Goal: Book appointment/travel/reservation

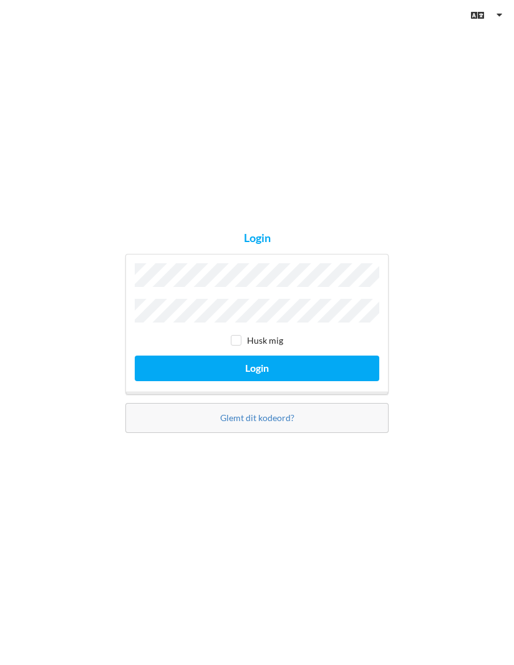
click at [257, 381] on button "Login" at bounding box center [257, 369] width 245 height 26
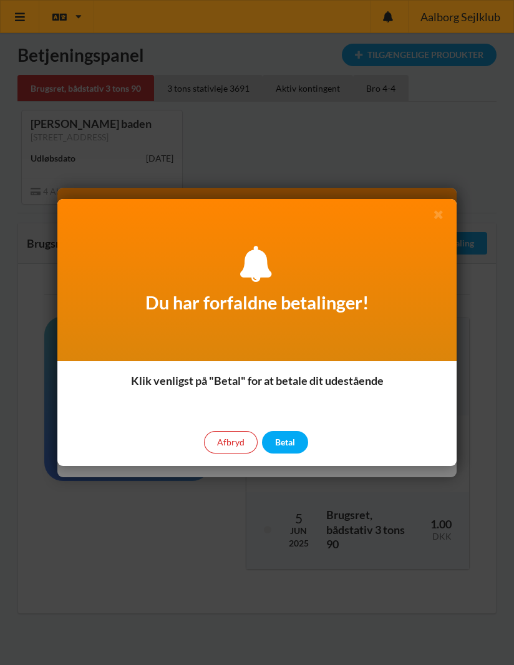
click at [288, 441] on div "Betal" at bounding box center [285, 442] width 46 height 22
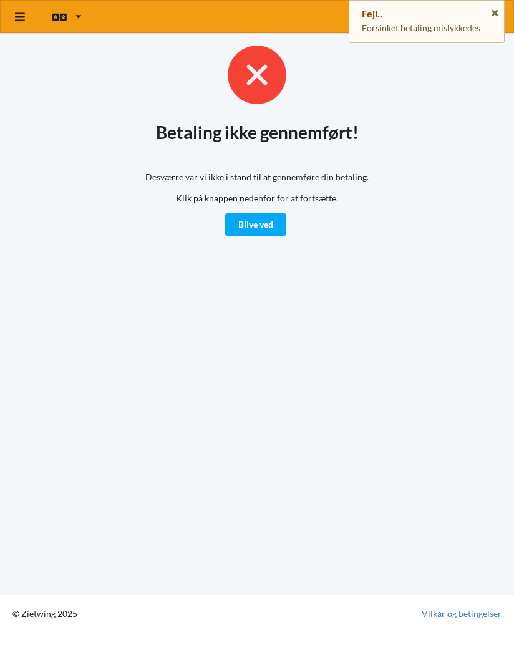
click at [267, 223] on link "Blive ved" at bounding box center [255, 224] width 61 height 22
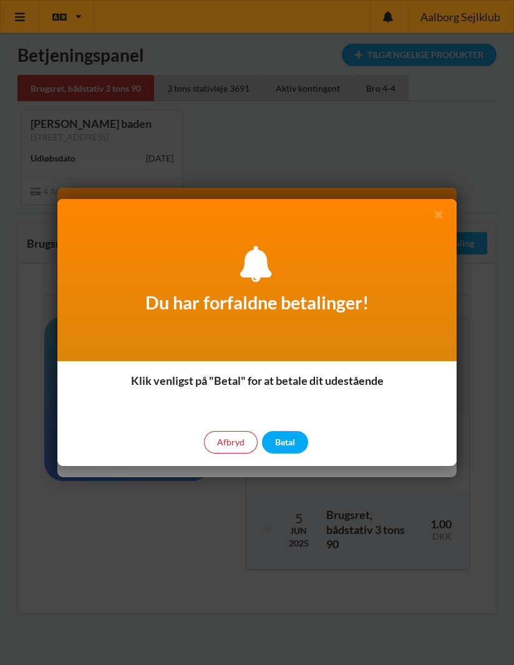
click at [228, 439] on div "Afbryd" at bounding box center [231, 442] width 54 height 22
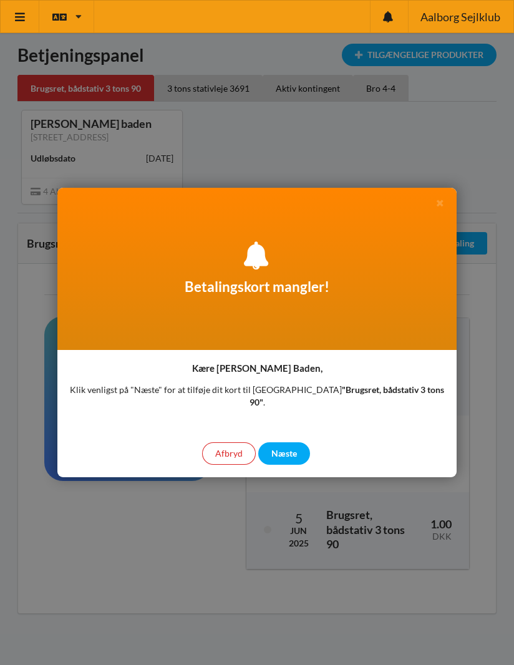
click at [234, 449] on div "Afbryd" at bounding box center [229, 454] width 54 height 22
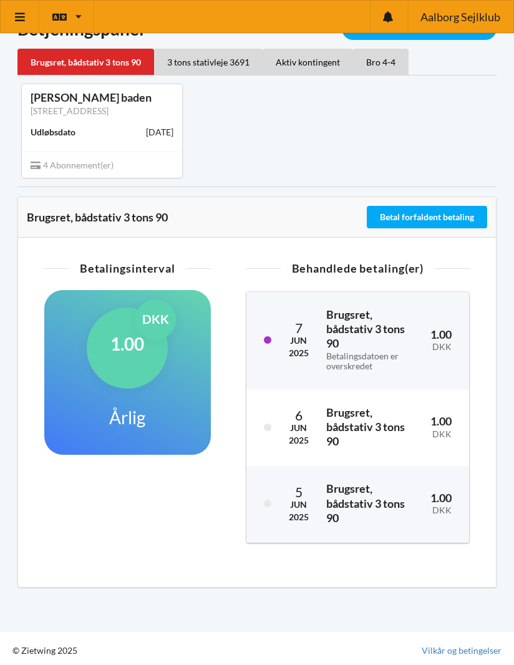
scroll to position [26, 0]
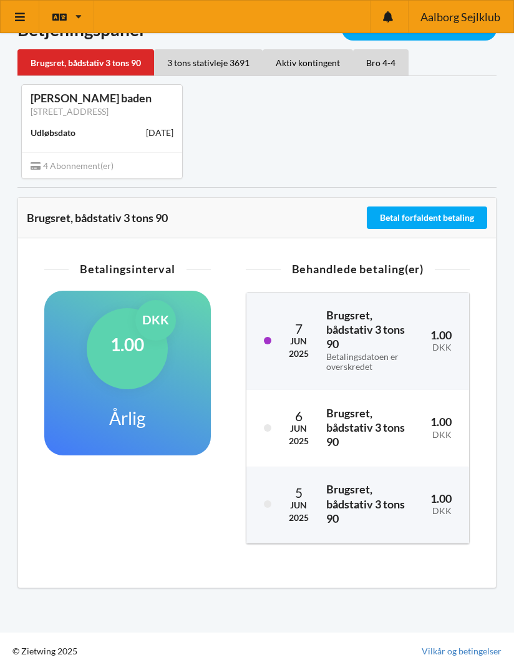
click at [438, 214] on button "Betal forfaldent betaling" at bounding box center [427, 218] width 120 height 22
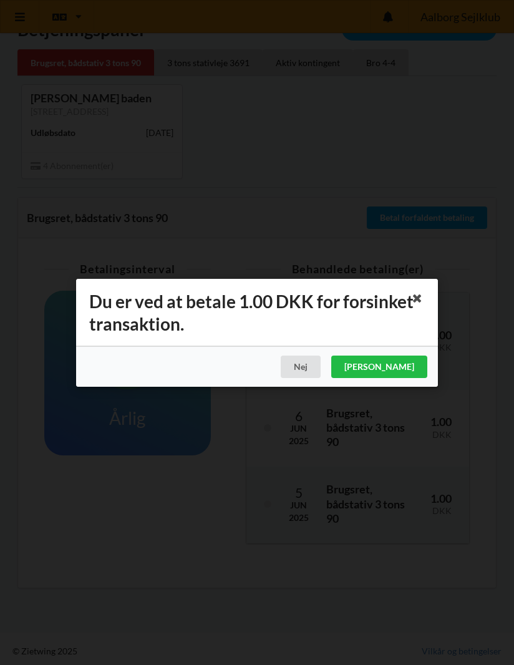
click at [408, 364] on div "[PERSON_NAME]" at bounding box center [379, 367] width 96 height 22
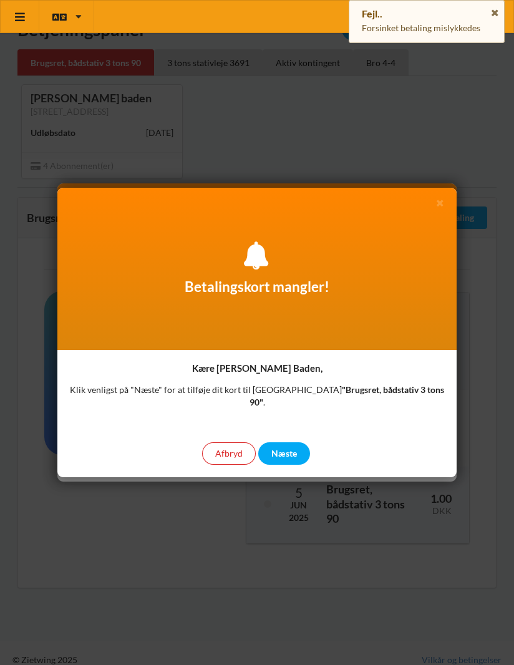
click at [279, 448] on div "Næste" at bounding box center [284, 454] width 52 height 22
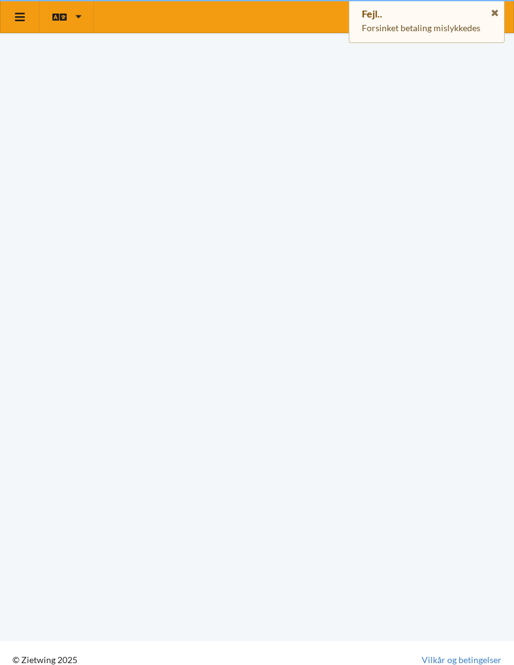
scroll to position [11, 0]
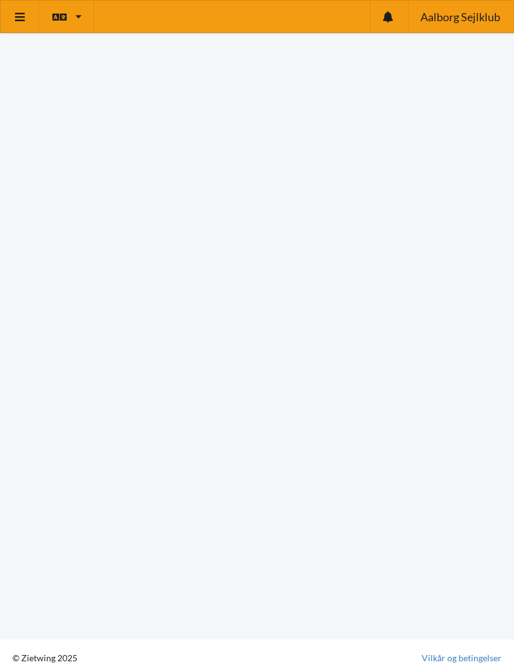
click at [514, 261] on html "Aalborg Sejlklub Telefonnummer: 98102575 [STREET_ADDRESS][GEOGRAPHIC_DATA]: 100…" at bounding box center [257, 321] width 514 height 665
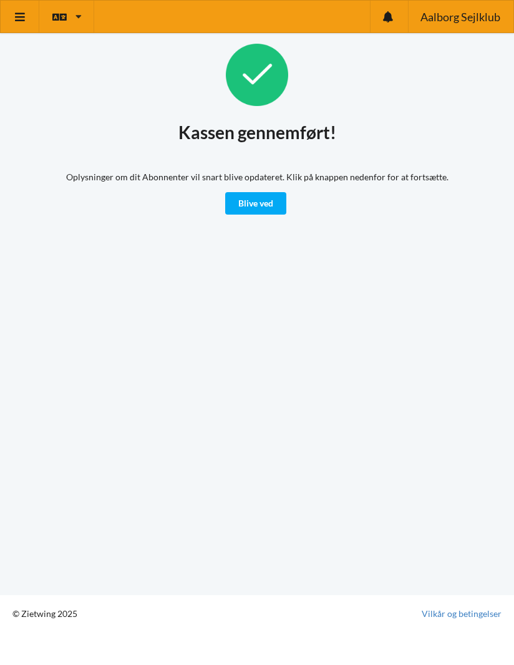
click at [264, 197] on link "Blive ved" at bounding box center [255, 203] width 61 height 22
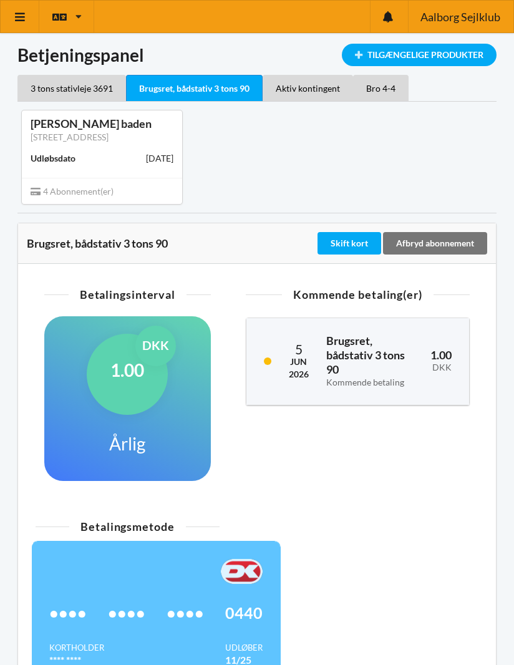
click at [27, 29] on link at bounding box center [20, 17] width 39 height 32
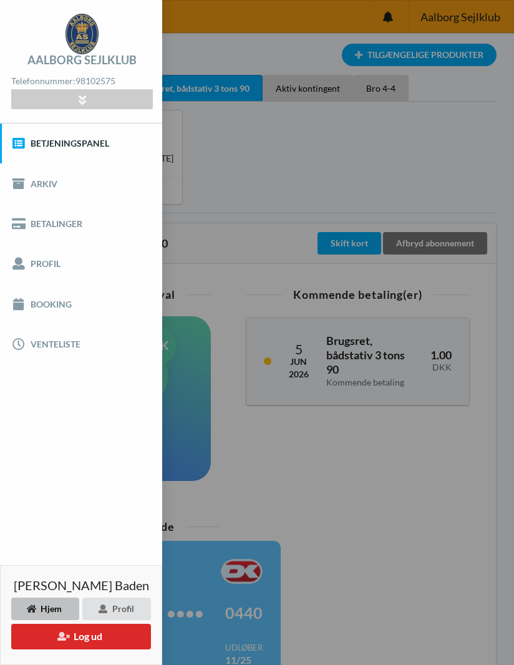
click at [68, 306] on link "Booking" at bounding box center [81, 304] width 162 height 40
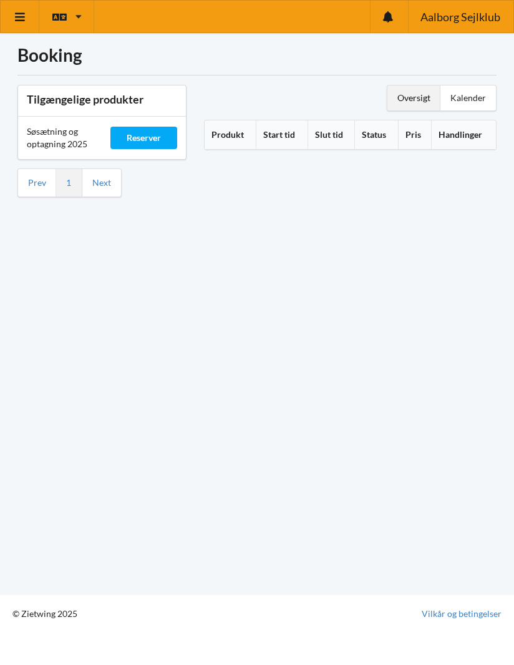
click at [97, 181] on link "Next" at bounding box center [101, 182] width 19 height 11
click at [104, 180] on link "Next" at bounding box center [101, 182] width 19 height 11
click at [39, 181] on link "Prev" at bounding box center [37, 182] width 18 height 11
click at [226, 143] on th "Produkt" at bounding box center [231, 134] width 52 height 29
click at [27, 27] on link at bounding box center [20, 17] width 39 height 32
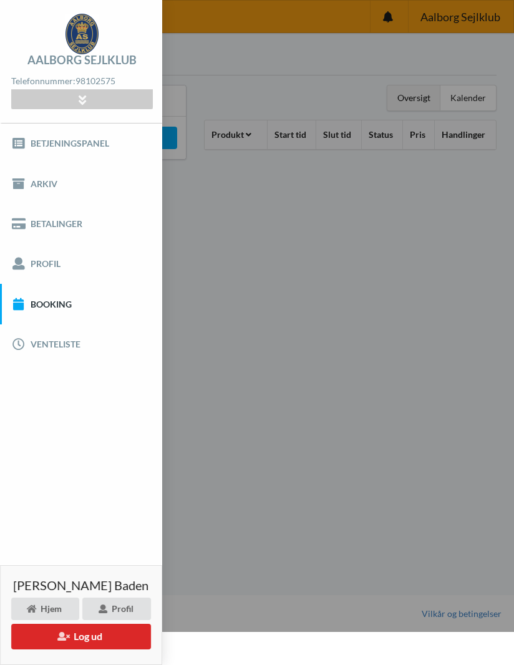
click at [59, 299] on link "Booking" at bounding box center [81, 304] width 162 height 40
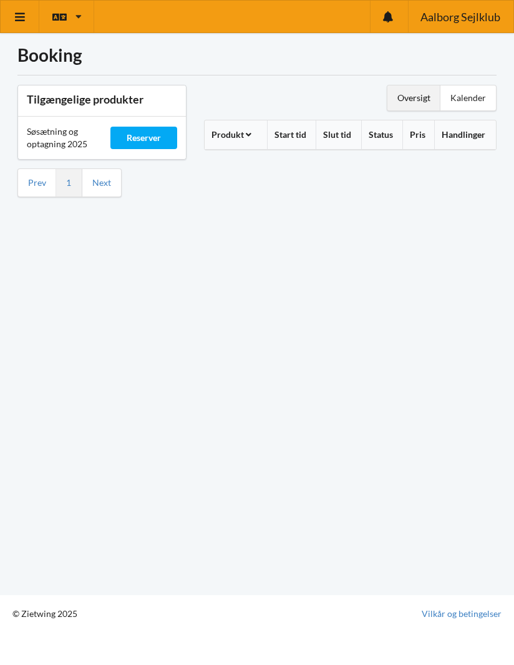
click at [466, 99] on div "Kalender" at bounding box center [469, 98] width 56 height 25
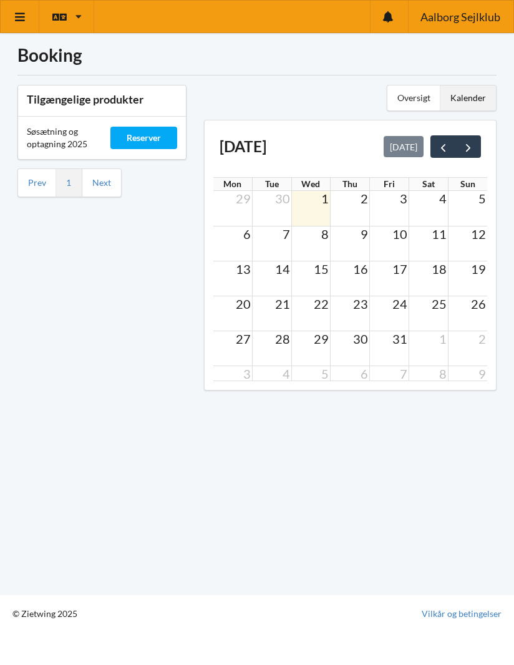
click at [435, 147] on button "prev" at bounding box center [444, 146] width 26 height 22
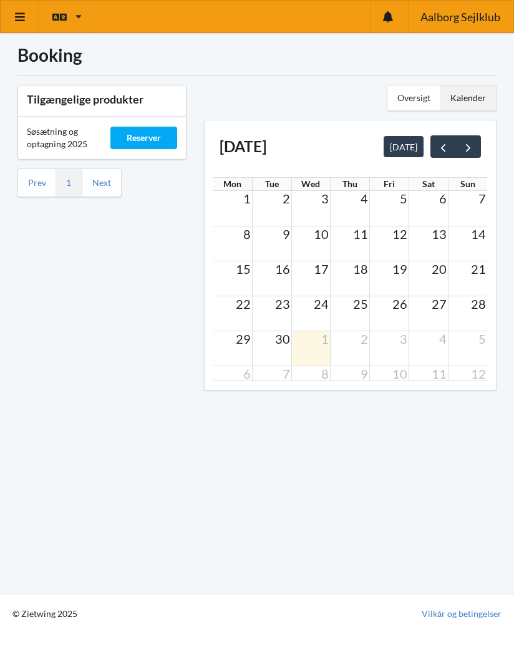
click at [468, 145] on span "next" at bounding box center [468, 147] width 13 height 13
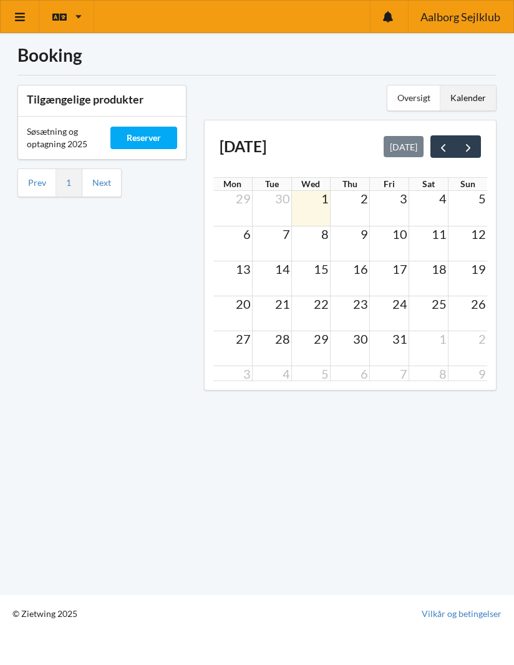
click at [356, 238] on td "9" at bounding box center [350, 235] width 39 height 16
click at [354, 238] on td "9" at bounding box center [350, 235] width 39 height 16
click at [352, 208] on td at bounding box center [350, 208] width 39 height 35
click at [354, 208] on td at bounding box center [350, 208] width 39 height 35
click at [441, 306] on span "25" at bounding box center [439, 303] width 17 height 15
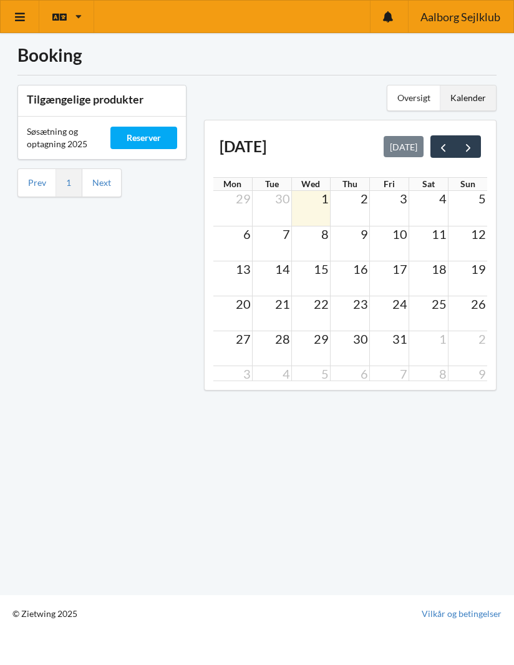
click at [436, 281] on td at bounding box center [428, 279] width 39 height 35
click at [391, 306] on span "24" at bounding box center [399, 303] width 17 height 15
click at [145, 135] on div "Reserver" at bounding box center [143, 138] width 66 height 22
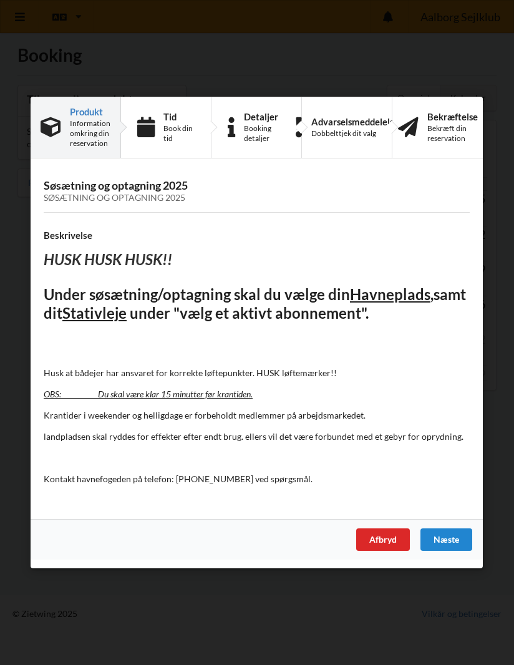
click at [447, 534] on div "Næste" at bounding box center [447, 540] width 52 height 22
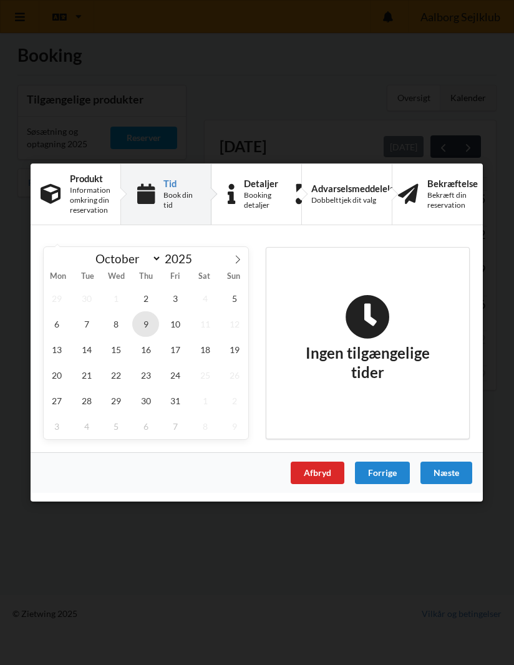
click at [147, 326] on span "9" at bounding box center [146, 324] width 27 height 26
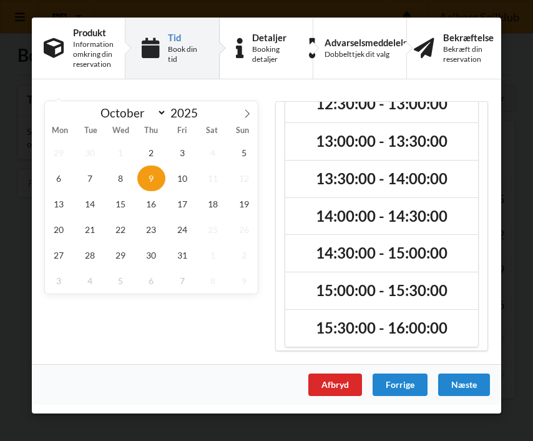
scroll to position [212, 0]
click at [438, 327] on h2 "15:30:00 - 16:00:00" at bounding box center [381, 328] width 175 height 19
click at [472, 379] on div "Næste" at bounding box center [464, 384] width 52 height 22
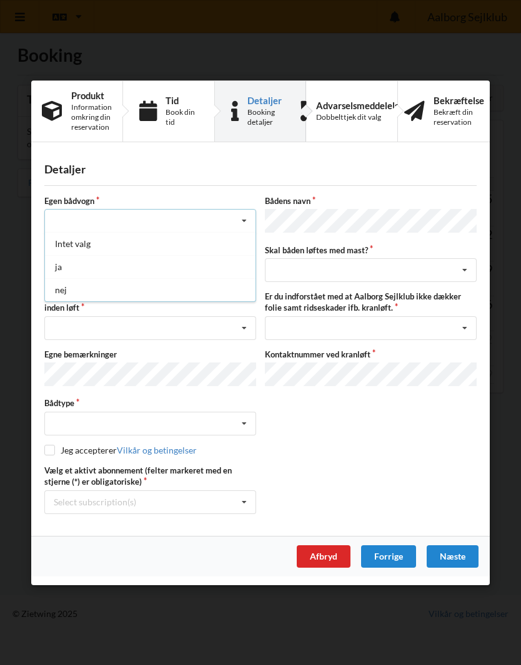
click at [66, 296] on div "nej" at bounding box center [150, 289] width 210 height 23
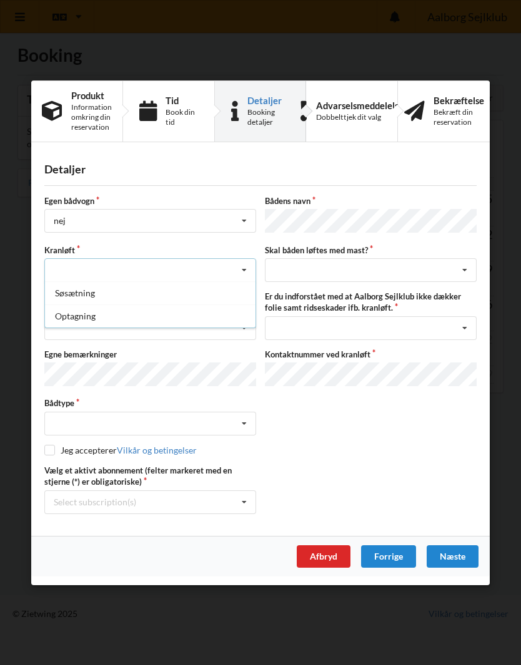
click at [67, 318] on div "Optagning" at bounding box center [150, 316] width 210 height 23
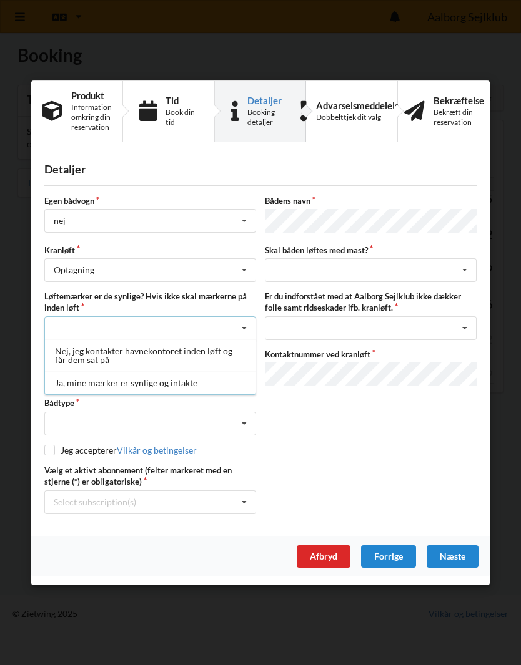
click at [81, 386] on div "Ja, mine mærker er synlige og intakte" at bounding box center [150, 382] width 210 height 23
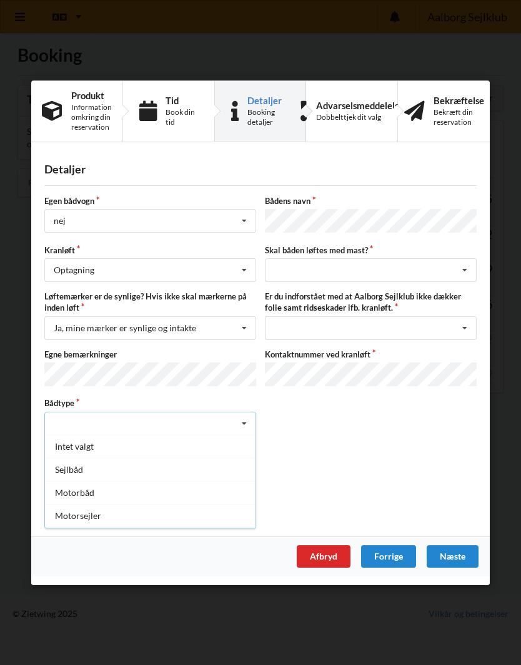
click at [67, 467] on div "Sejlbåd" at bounding box center [150, 468] width 210 height 23
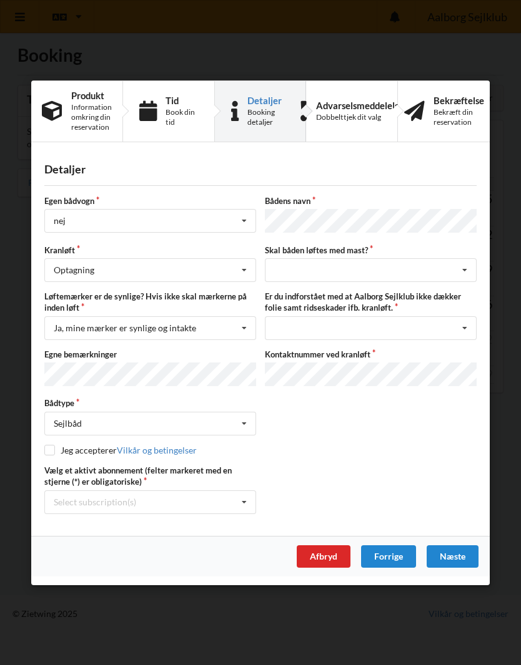
click at [51, 448] on input "checkbox" at bounding box center [49, 449] width 11 height 11
checkbox input "true"
click at [74, 500] on div "Select subscription(s)" at bounding box center [95, 502] width 82 height 11
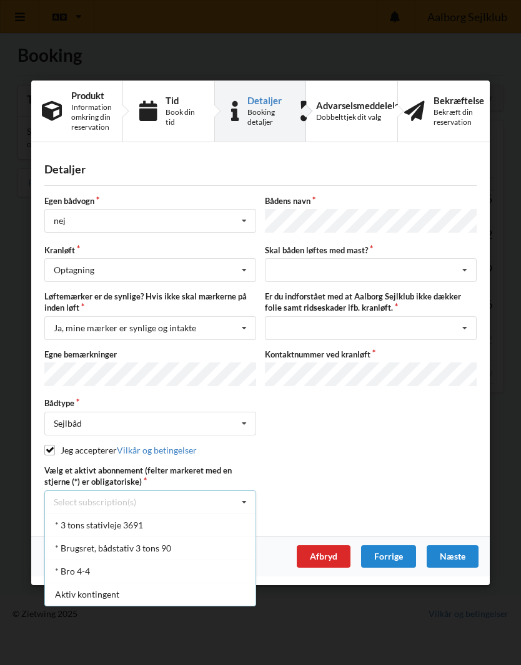
click at [68, 522] on div "* 3 tons stativleje 3691" at bounding box center [150, 524] width 210 height 23
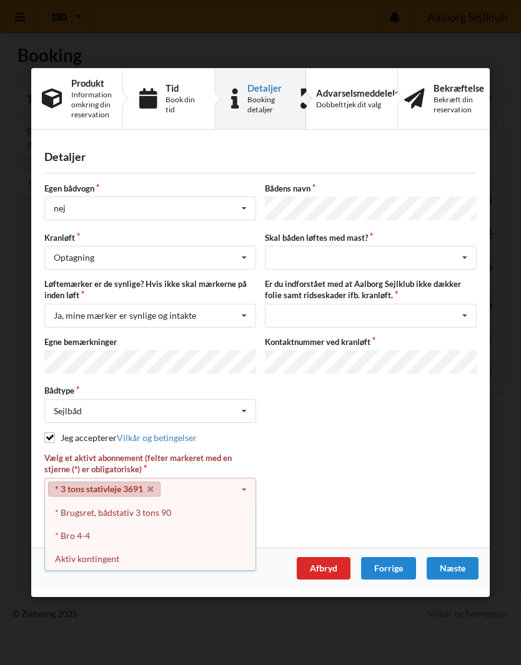
click at [67, 514] on div "* Brugsret, bådstativ 3 tons 90" at bounding box center [150, 512] width 210 height 23
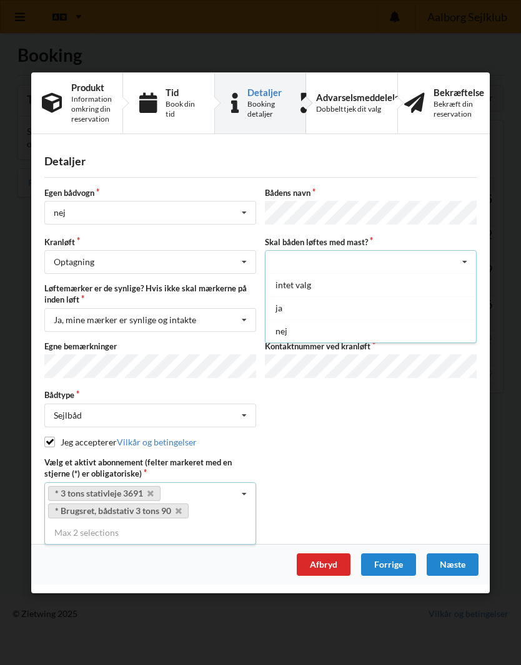
click at [374, 315] on div "ja" at bounding box center [370, 307] width 210 height 23
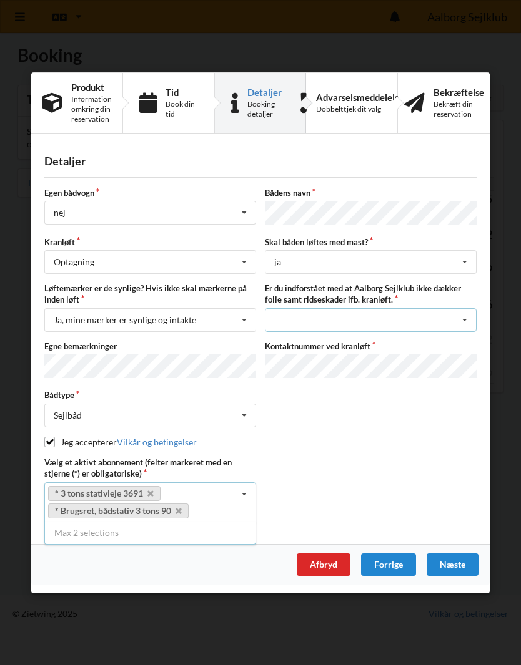
click at [456, 323] on icon at bounding box center [464, 319] width 19 height 23
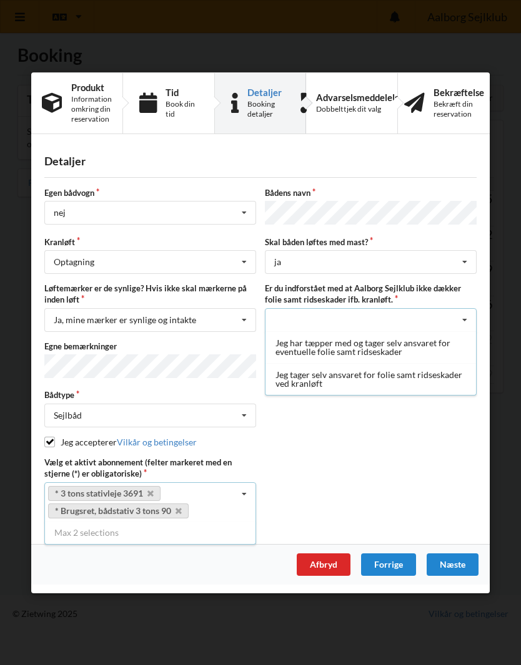
click at [408, 384] on div "Jeg tager selv ansvaret for folie samt ridseskader ved kranløft" at bounding box center [370, 379] width 210 height 32
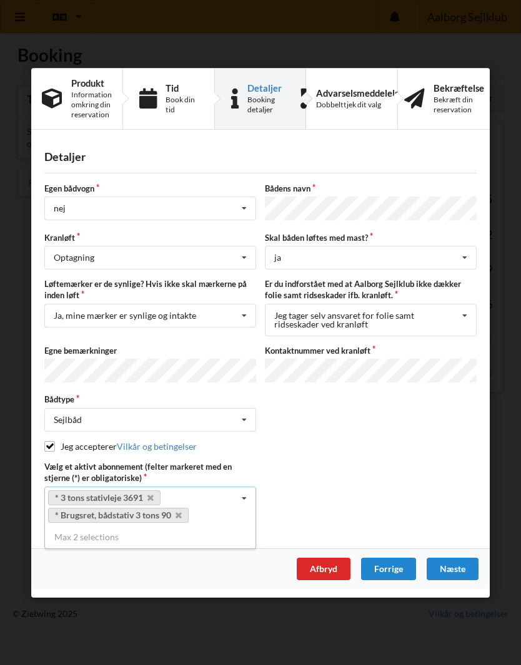
click at [481, 419] on div "Detaljer Egen bådvogn nej Intet valg ja nej Bådens navn Kranløft Optagning Søsæ…" at bounding box center [260, 343] width 458 height 410
click at [457, 564] on div "Næste" at bounding box center [452, 568] width 52 height 22
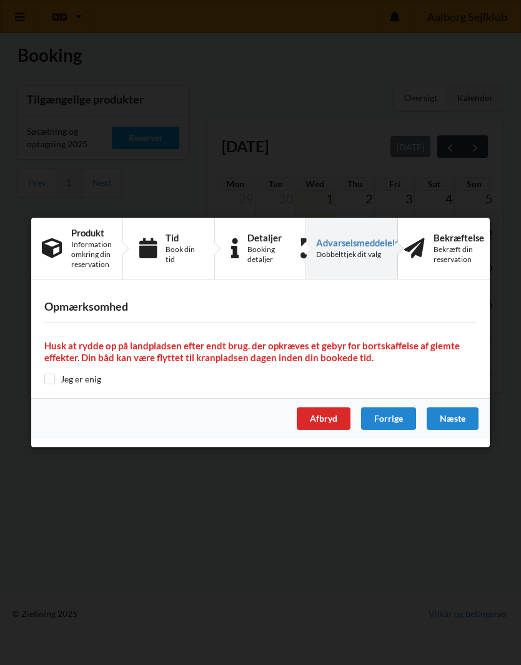
click at [48, 381] on input "checkbox" at bounding box center [49, 379] width 11 height 11
checkbox input "true"
click at [453, 418] on div "Næste" at bounding box center [452, 419] width 52 height 22
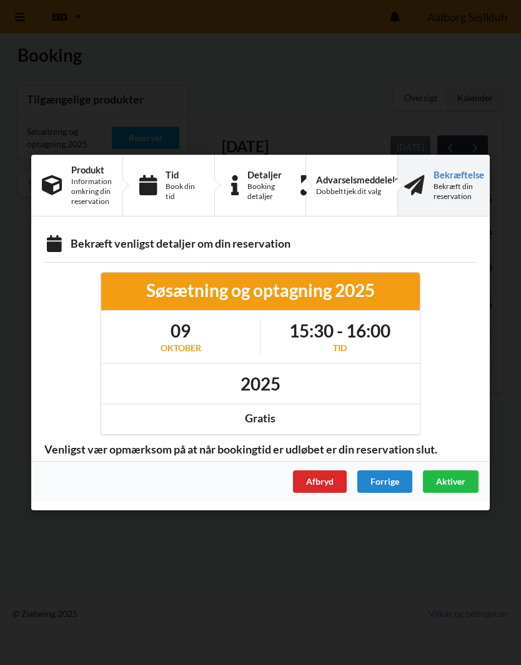
click at [465, 482] on span "Aktiver" at bounding box center [450, 481] width 29 height 11
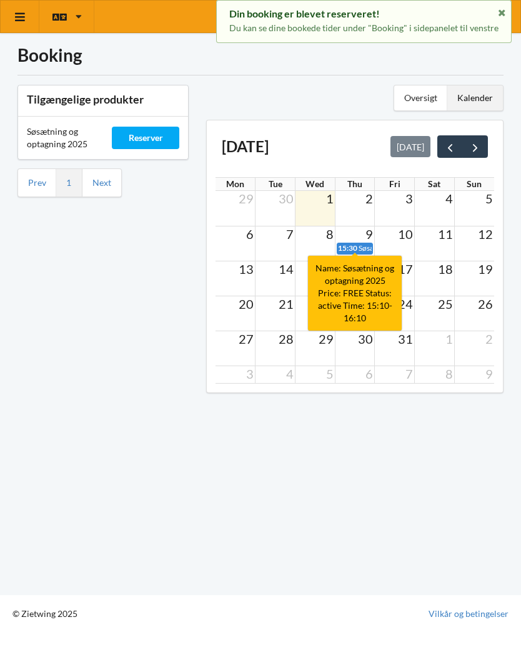
click at [359, 243] on span "Søsætning og optagning 2025" at bounding box center [406, 247] width 97 height 9
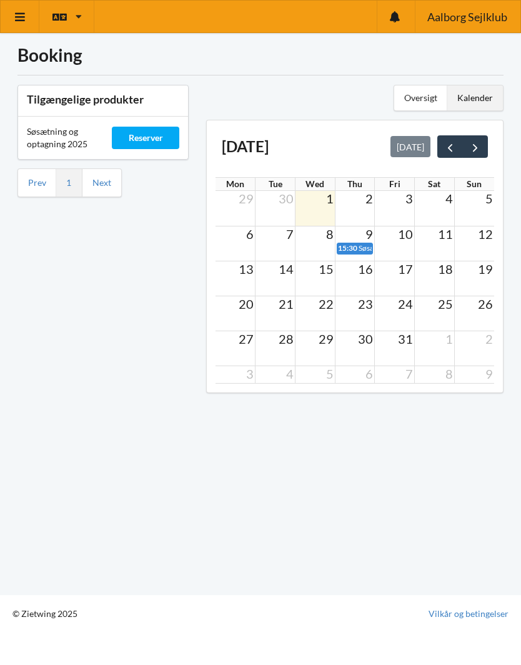
click at [56, 380] on div "Tilgængelige produkter Søsætning og optagning 2025 Reserver Prev 1 Next" at bounding box center [103, 243] width 188 height 335
